Goal: Use online tool/utility: Use online tool/utility

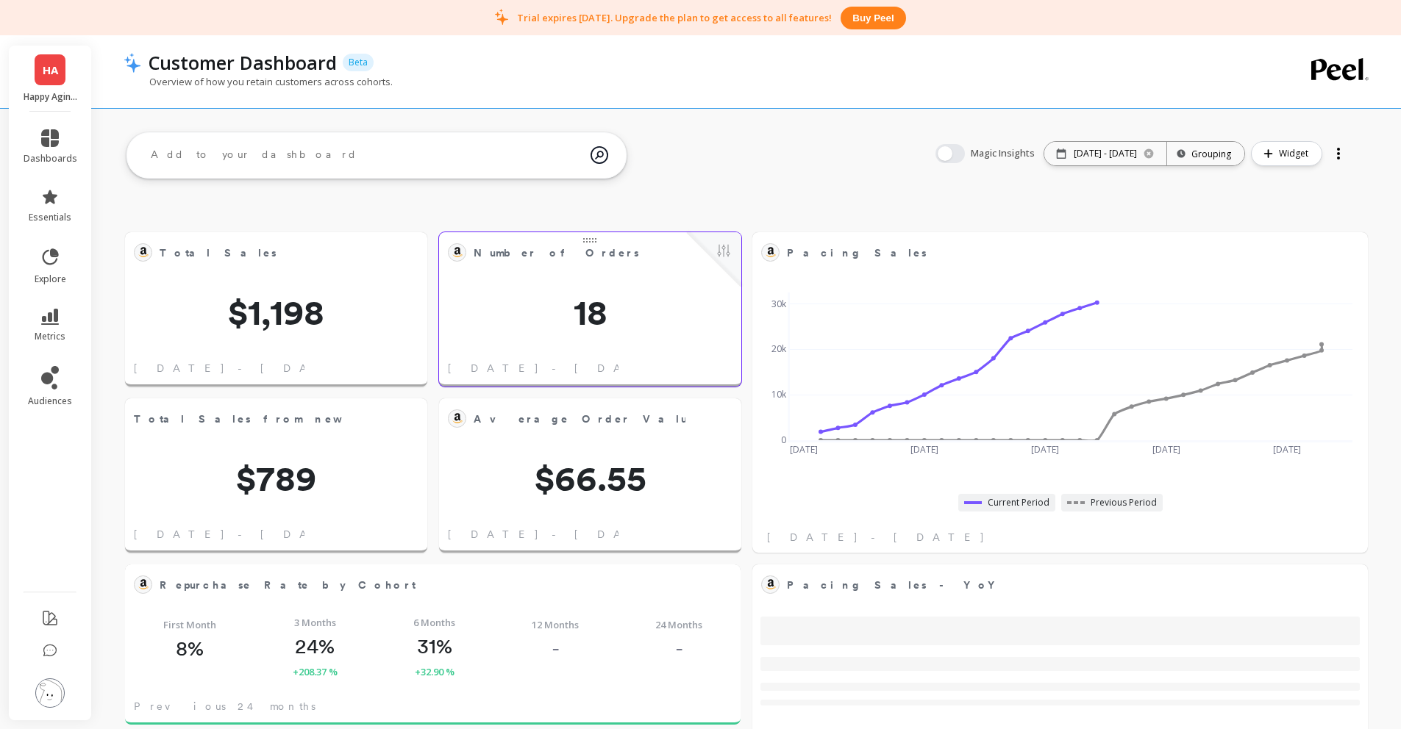
scroll to position [393, 563]
click at [1057, 151] on icon at bounding box center [1062, 154] width 10 height 10
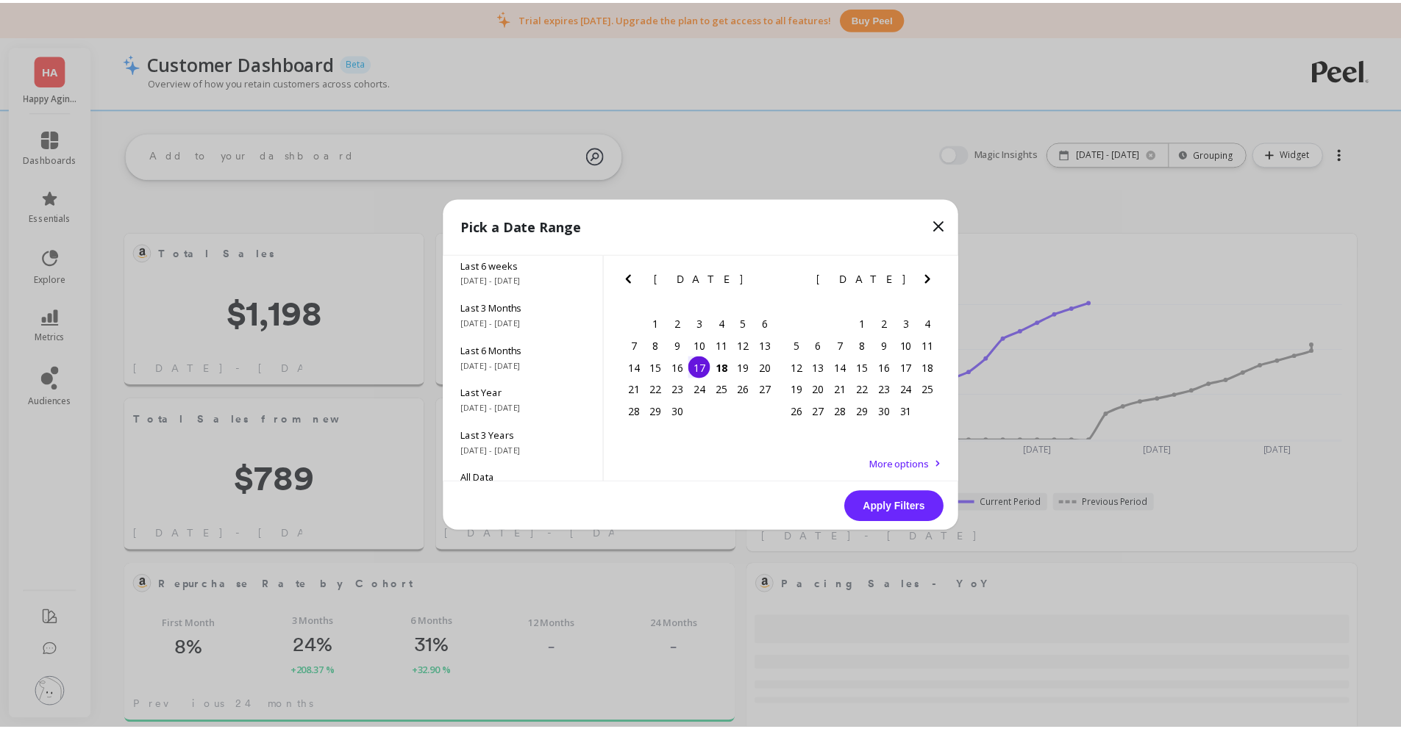
scroll to position [199, 0]
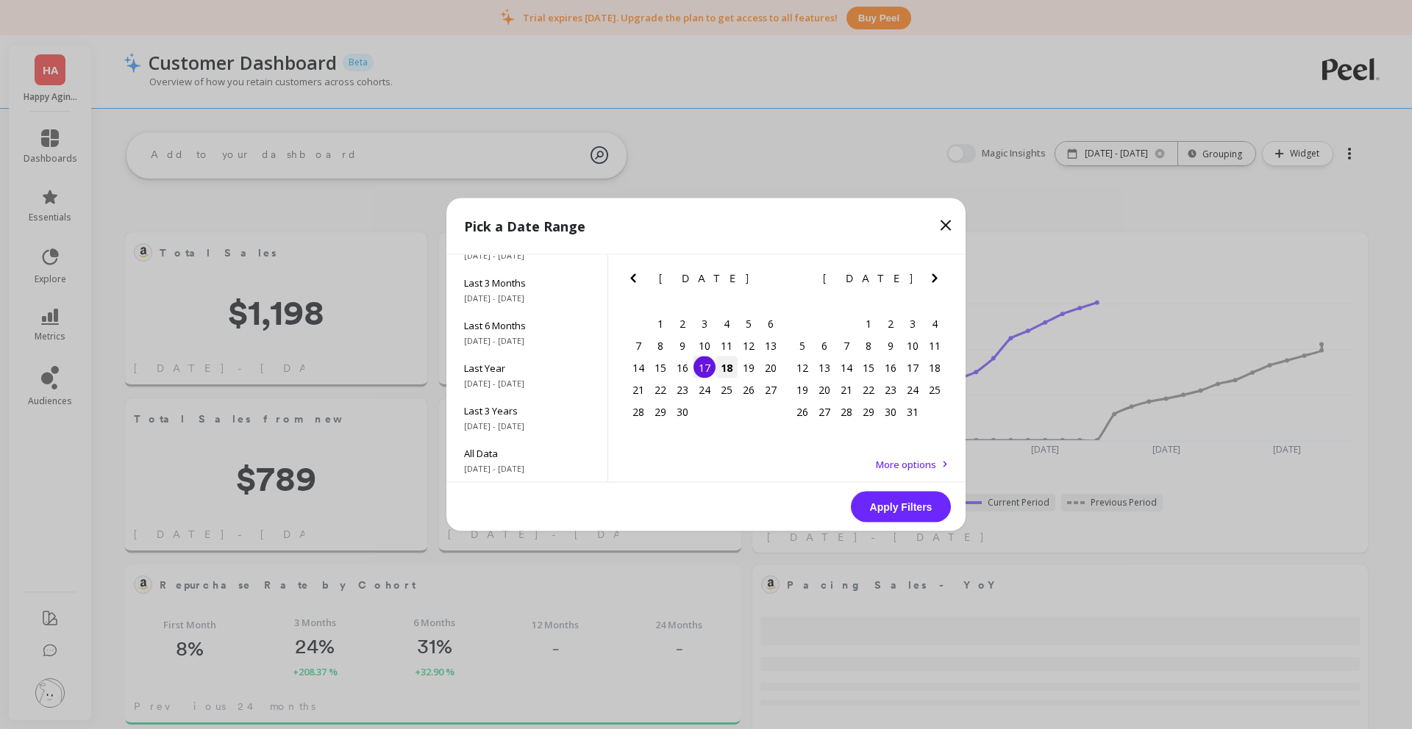
click at [735, 375] on div "18" at bounding box center [726, 368] width 22 height 22
click at [732, 374] on div "18" at bounding box center [726, 368] width 22 height 22
click at [889, 500] on button "Apply Filters" at bounding box center [901, 507] width 100 height 31
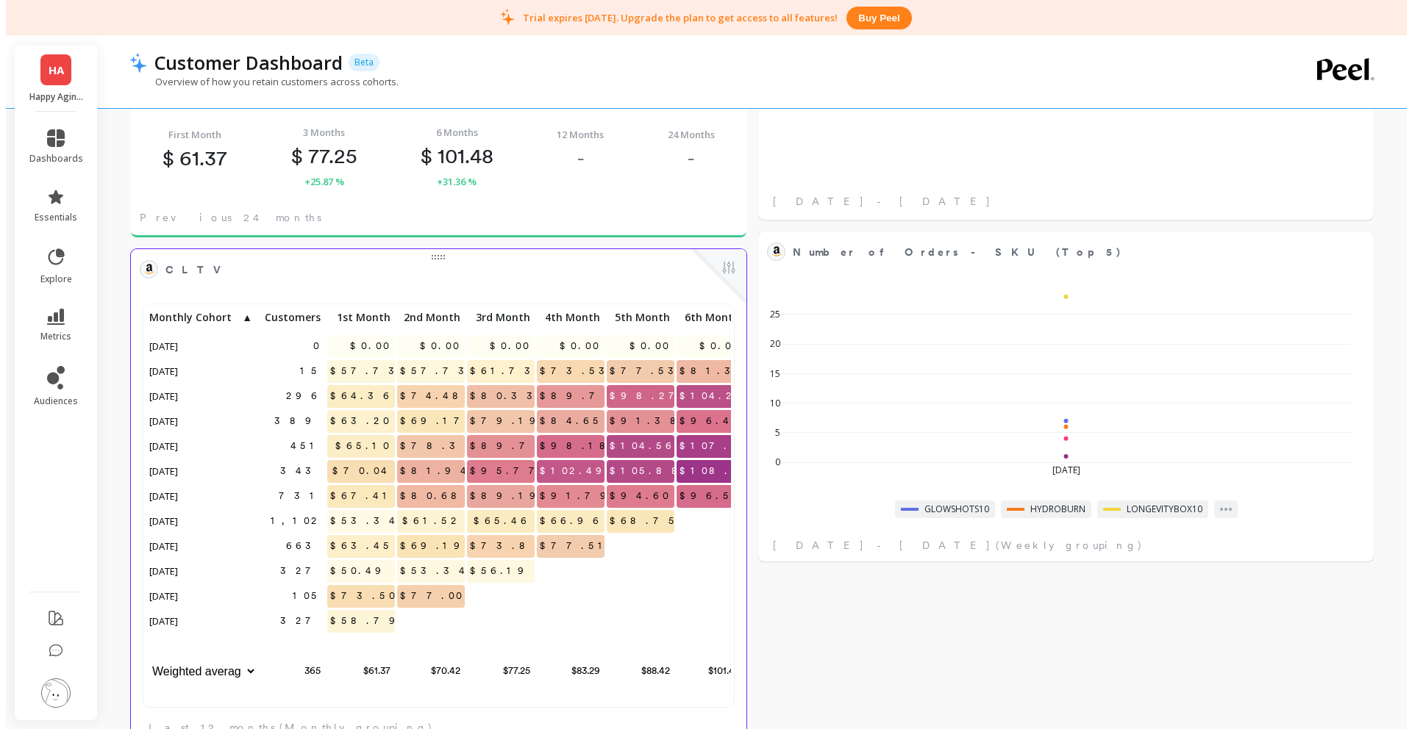
scroll to position [393, 574]
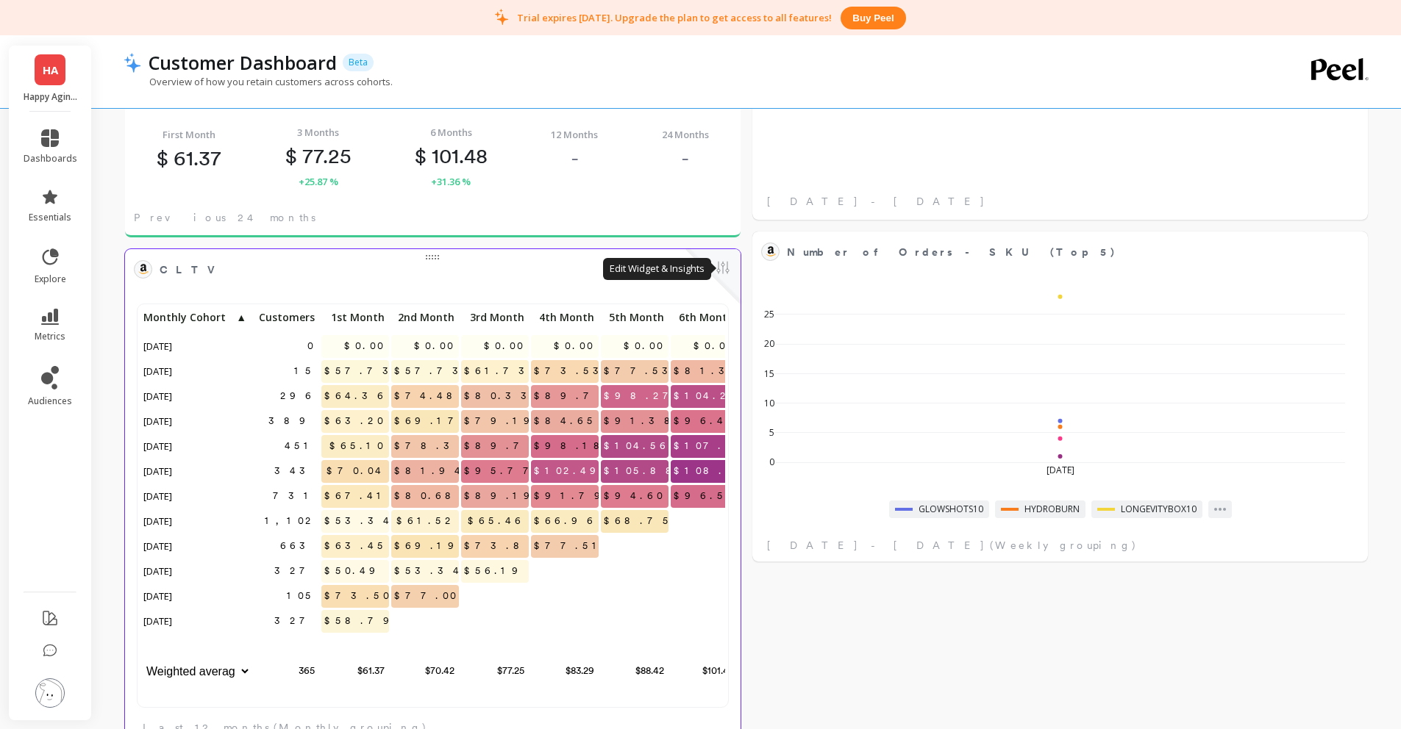
click at [723, 269] on button at bounding box center [723, 269] width 18 height 21
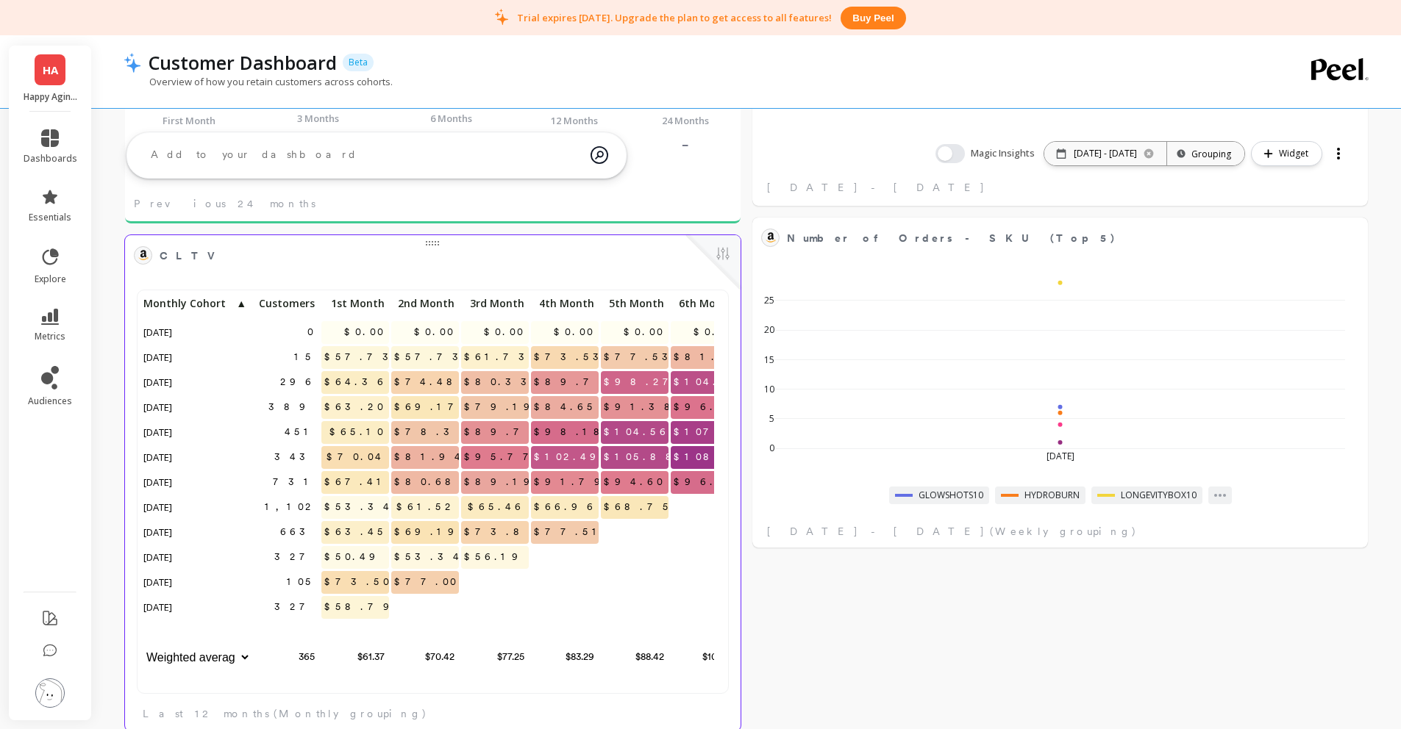
scroll to position [12, 12]
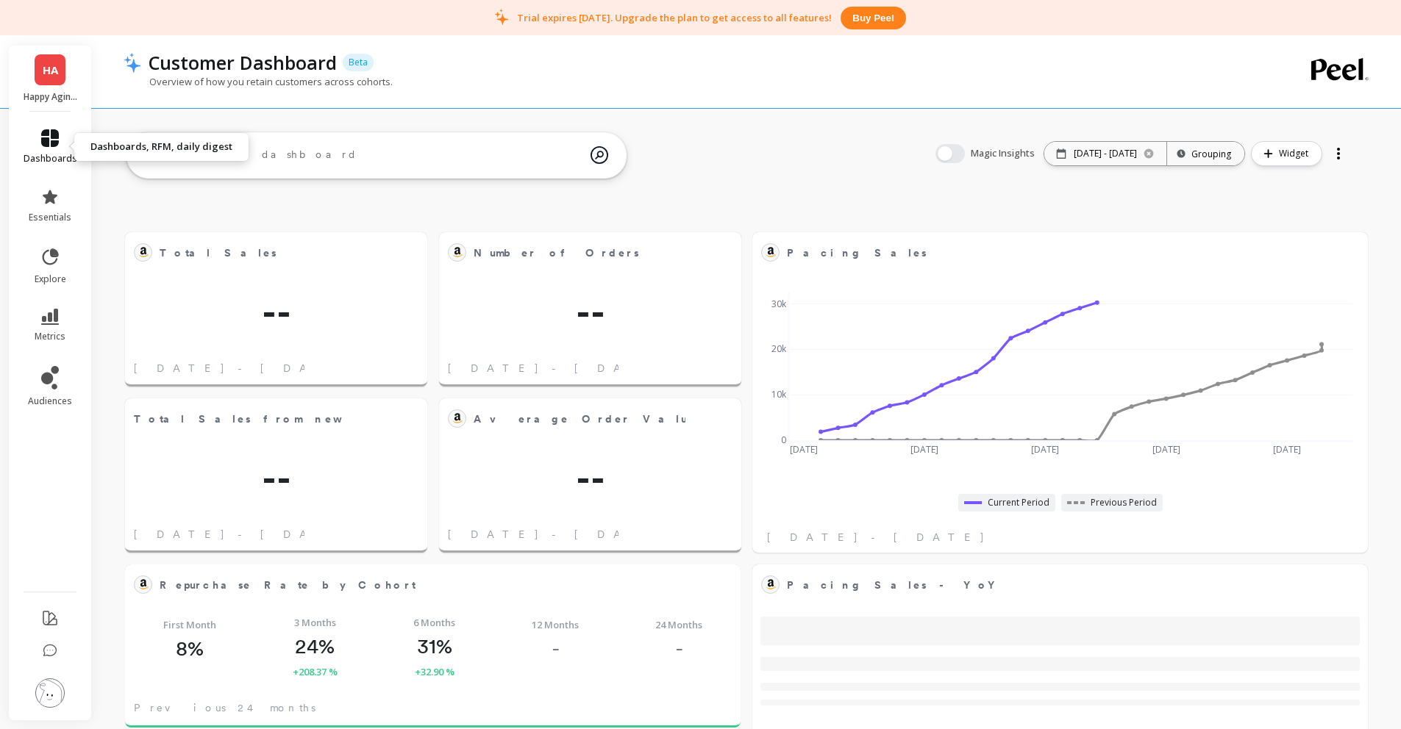
click at [54, 136] on icon at bounding box center [50, 138] width 18 height 18
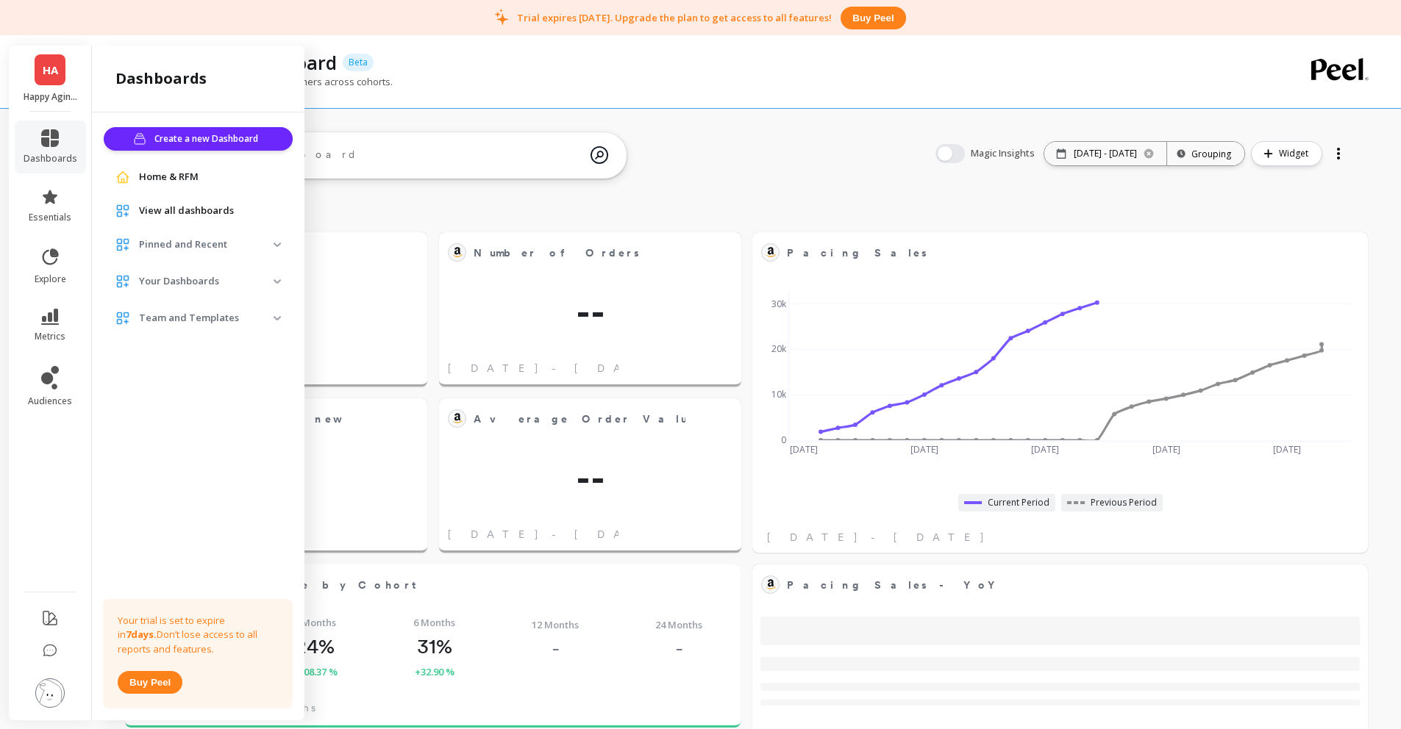
click at [217, 173] on link "Home & RFM" at bounding box center [210, 177] width 142 height 15
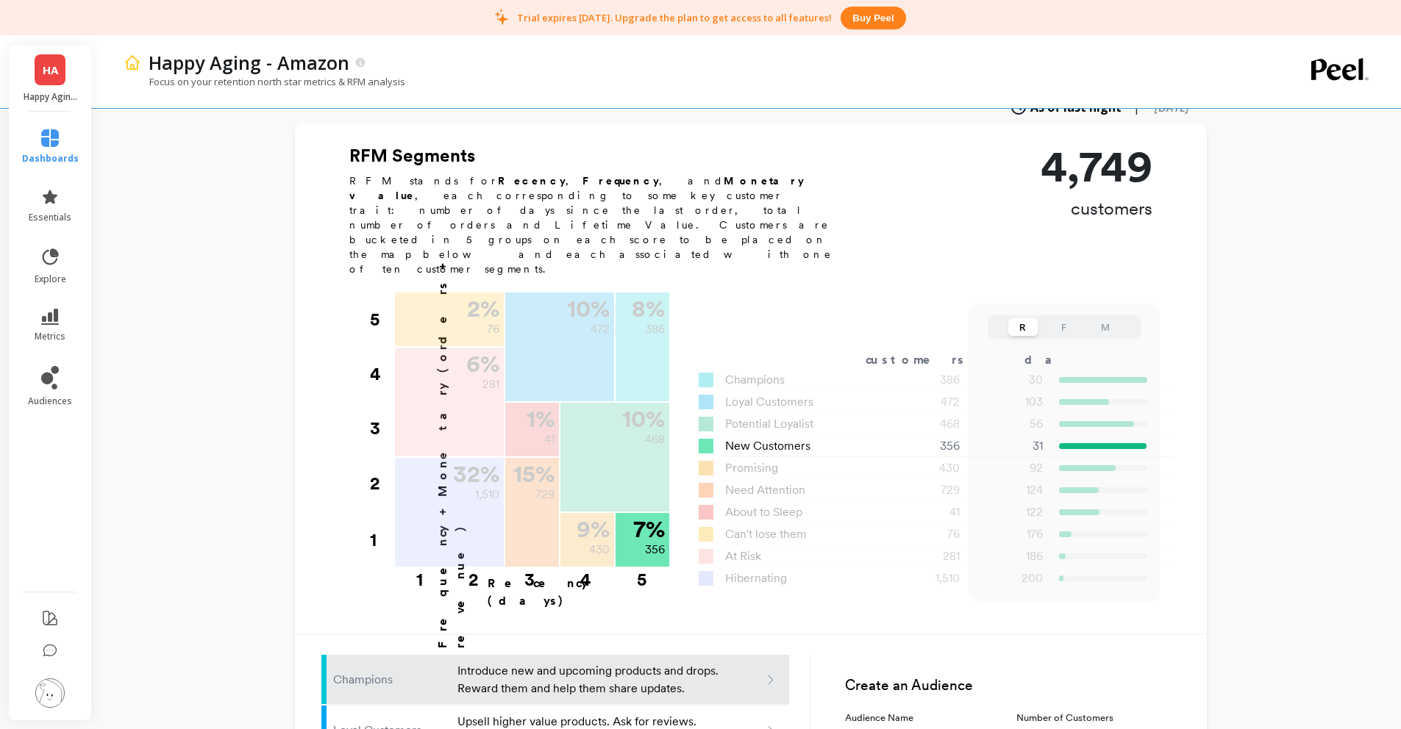
scroll to position [807, 0]
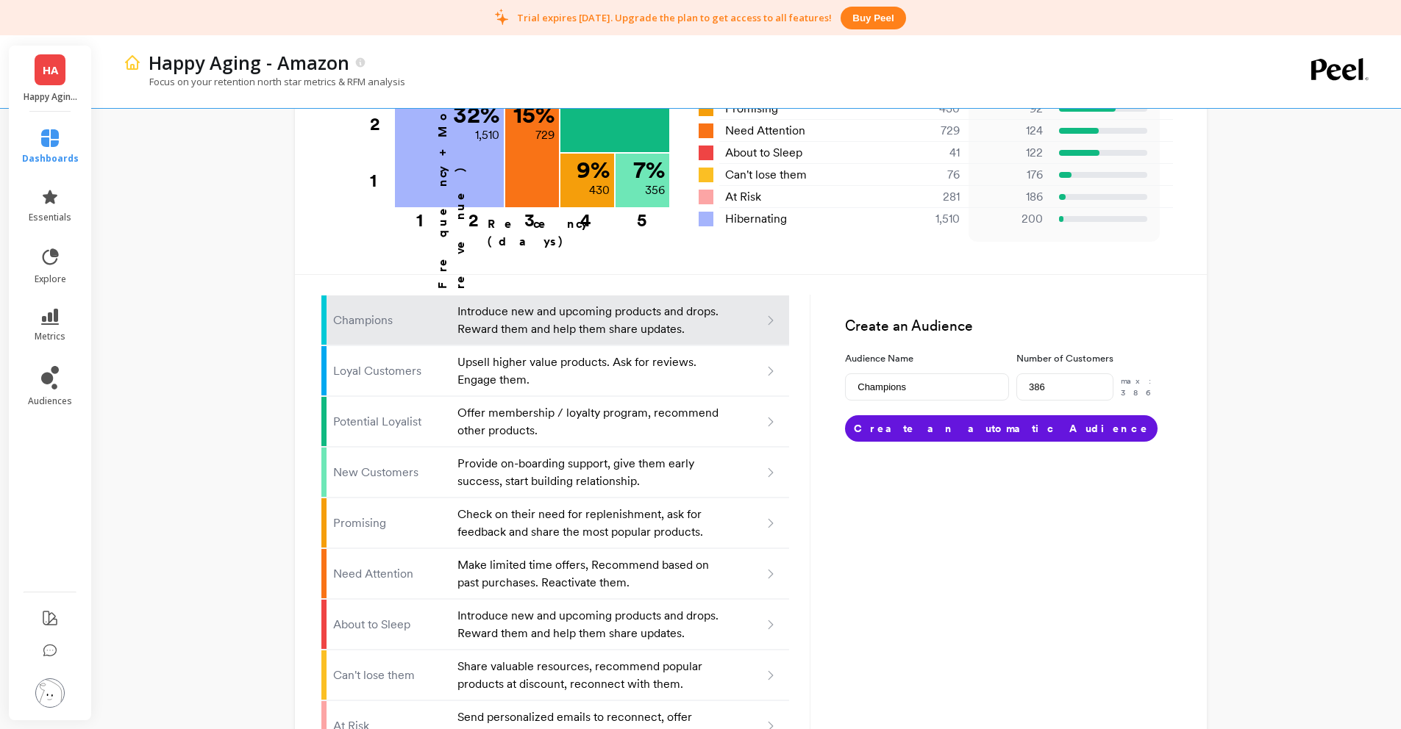
click at [808, 351] on ul "Champions Introduce new and upcoming products and drops. Reward them and help t…" at bounding box center [566, 549] width 490 height 508
click at [263, 350] on div "Happy Aging - Amazon Focus on your retention north star metrics & RFM analysis …" at bounding box center [750, 41] width 1301 height 1625
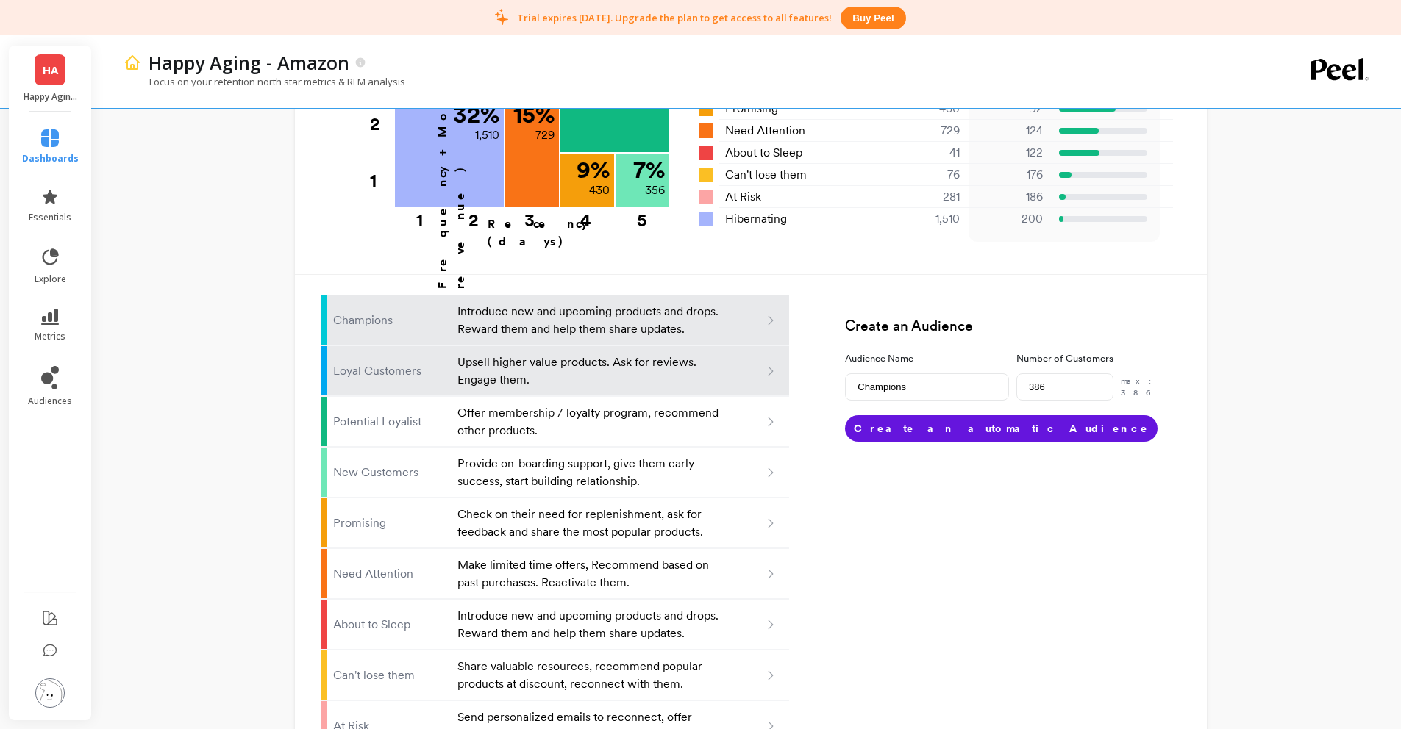
click at [574, 354] on p "Upsell higher value products. Ask for reviews. Engage them." at bounding box center [589, 371] width 264 height 35
type input "Loyal customers"
type input "472"
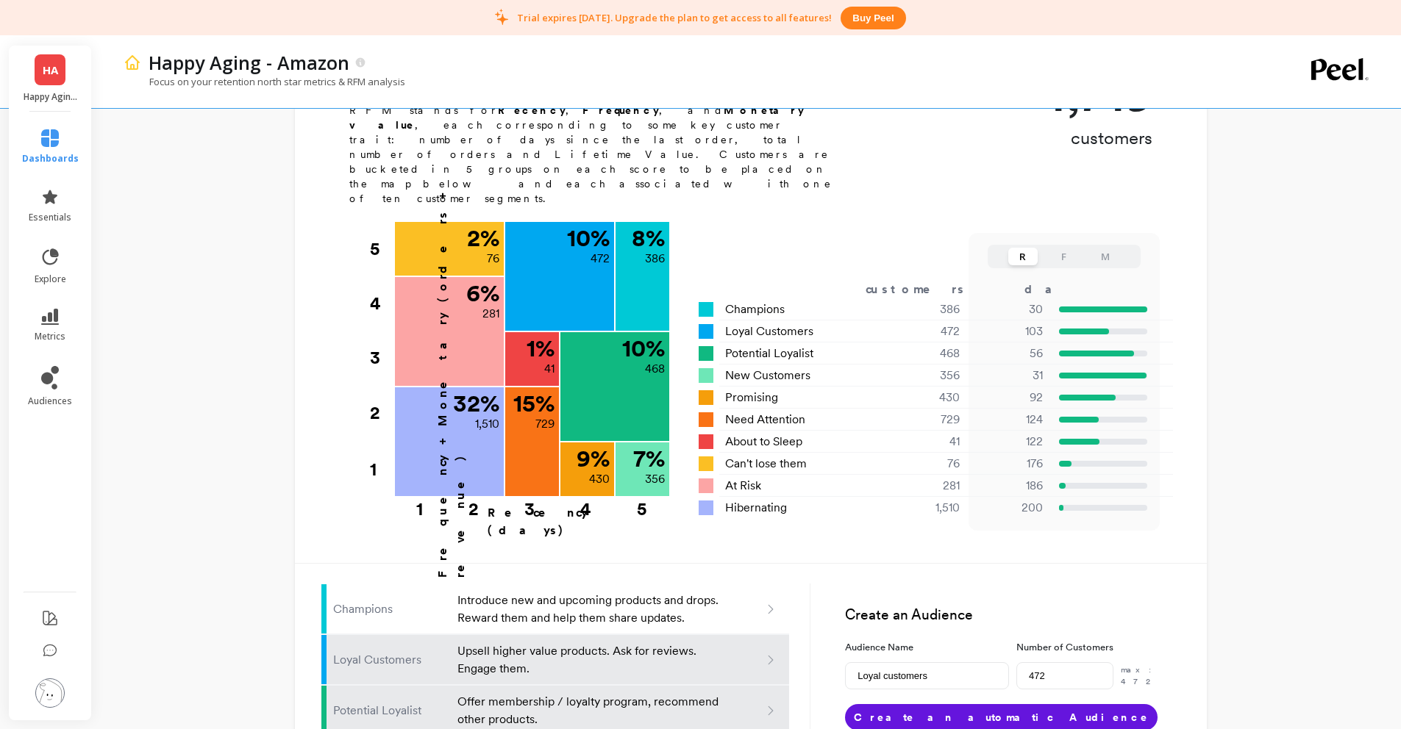
scroll to position [0, 0]
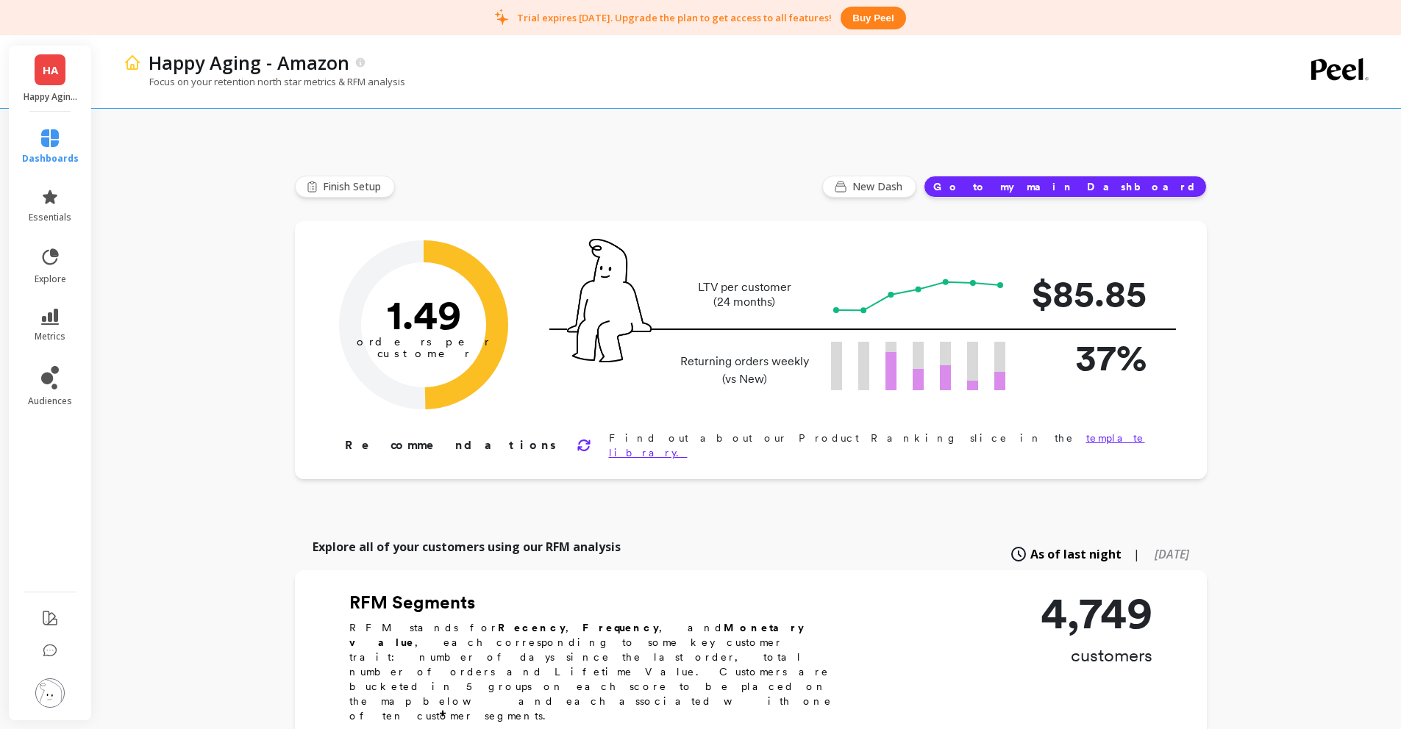
click at [576, 440] on icon at bounding box center [583, 445] width 15 height 15
